Goal: Task Accomplishment & Management: Use online tool/utility

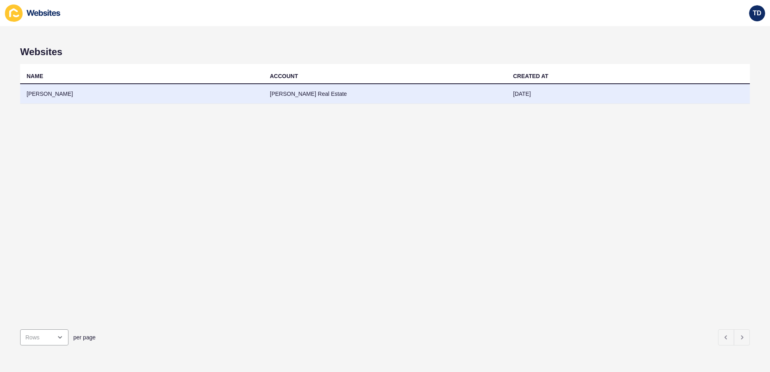
click at [142, 96] on td "[PERSON_NAME]" at bounding box center [141, 94] width 243 height 20
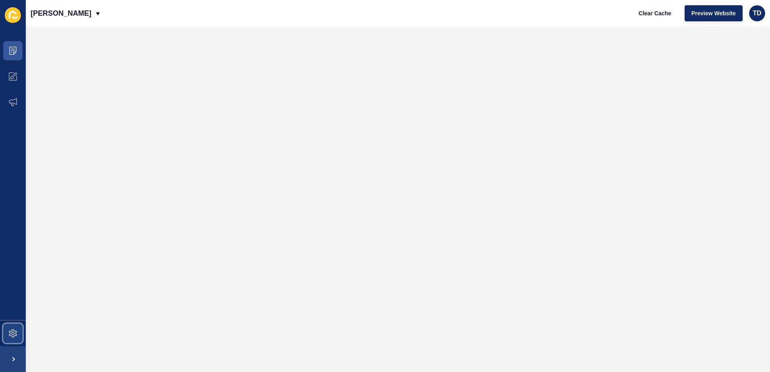
click at [13, 334] on icon at bounding box center [13, 333] width 8 height 8
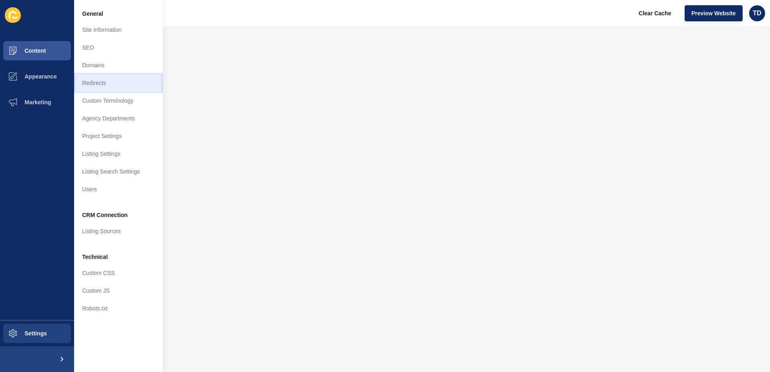
click at [105, 85] on link "Redirects" at bounding box center [118, 83] width 89 height 18
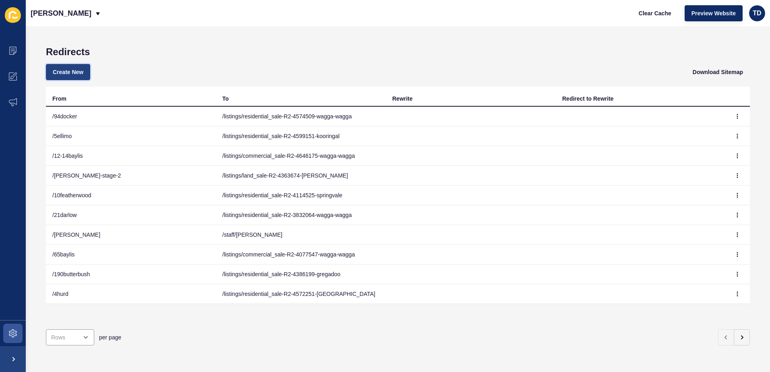
click at [81, 73] on span "Create New" at bounding box center [68, 72] width 31 height 8
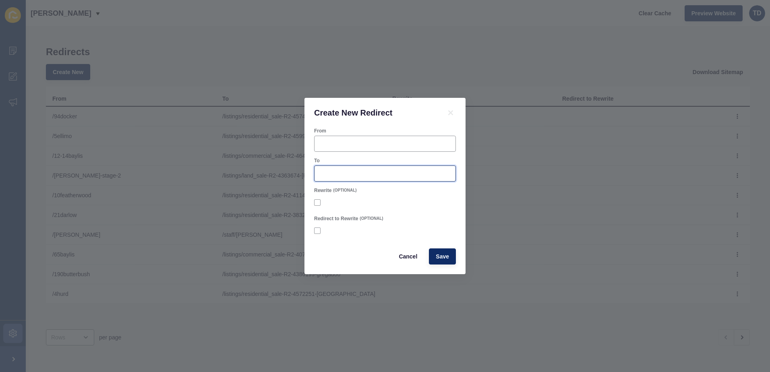
click at [364, 174] on input "To" at bounding box center [384, 173] width 131 height 8
paste input "/listings/residential_sale-R2-4615690-tatton"
type input "/listings/residential_sale-R2-4615690-tatton"
click at [357, 142] on input "From" at bounding box center [384, 144] width 131 height 8
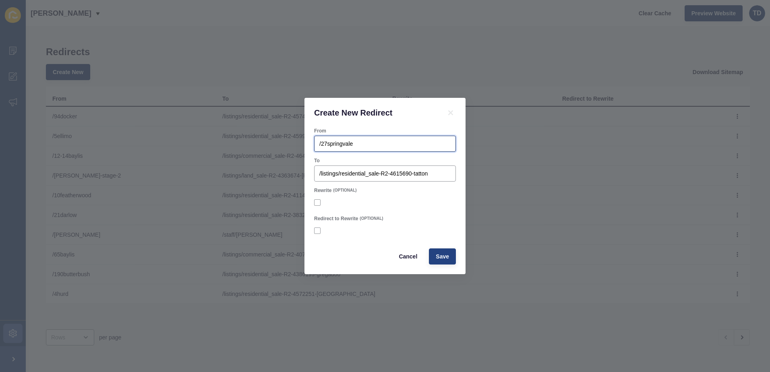
type input "/27springvale"
click at [441, 252] on span "Save" at bounding box center [442, 256] width 13 height 8
